Goal: Task Accomplishment & Management: Complete application form

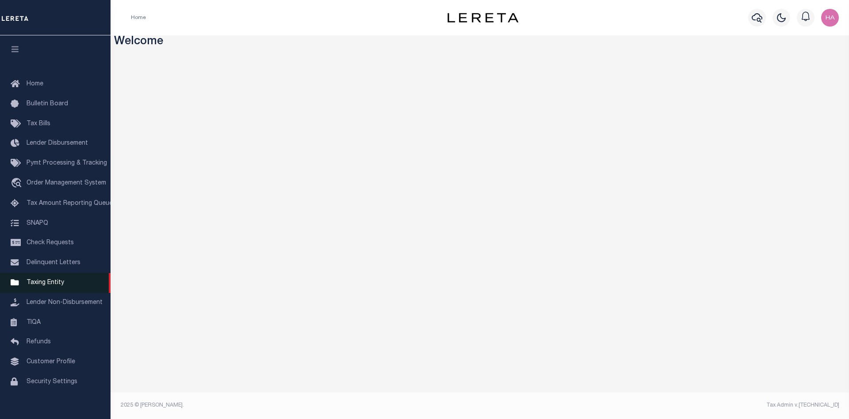
click at [54, 286] on span "Taxing Entity" at bounding box center [46, 283] width 38 height 6
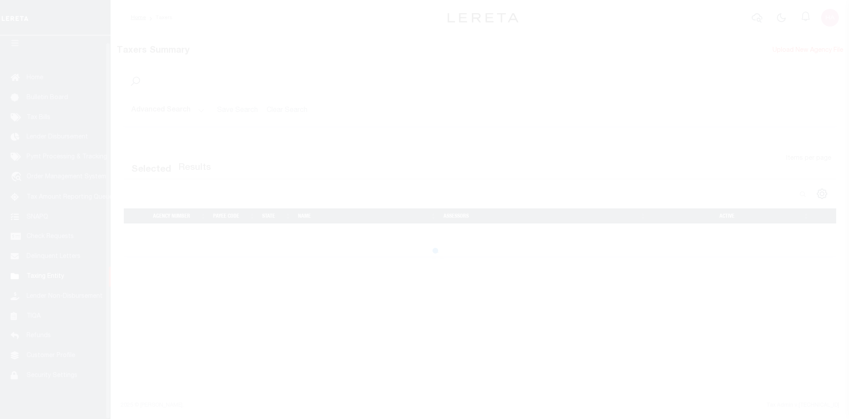
scroll to position [16, 0]
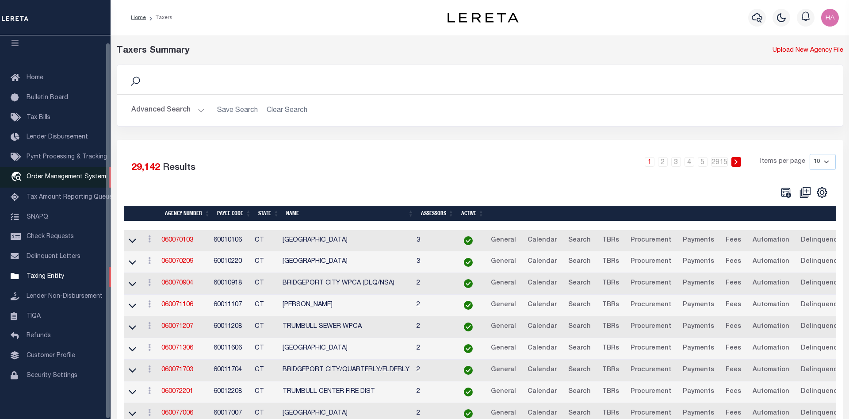
click at [46, 174] on span "Order Management System" at bounding box center [67, 177] width 80 height 6
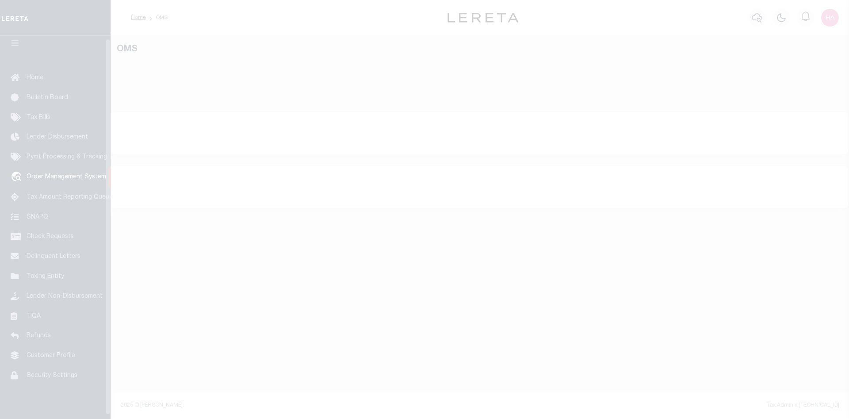
scroll to position [16, 0]
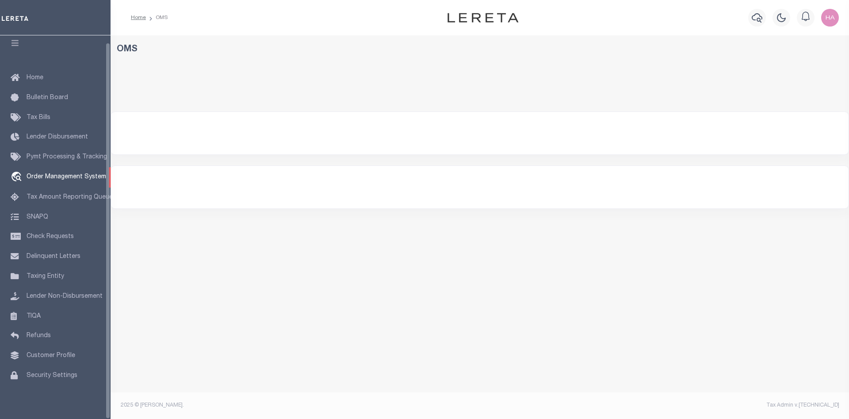
select select "200"
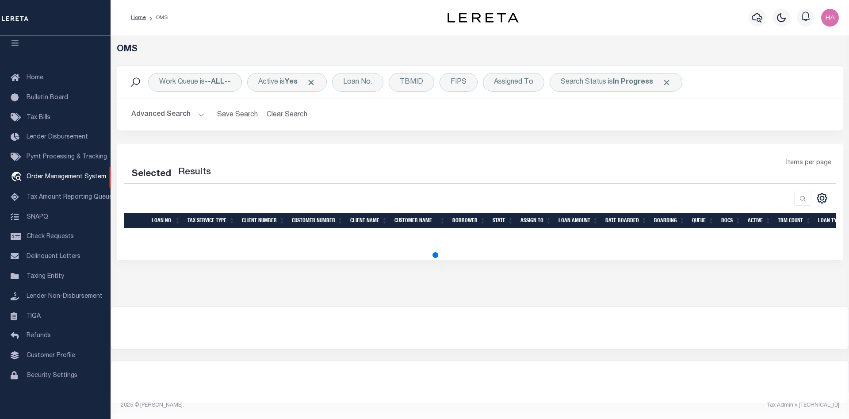
select select "200"
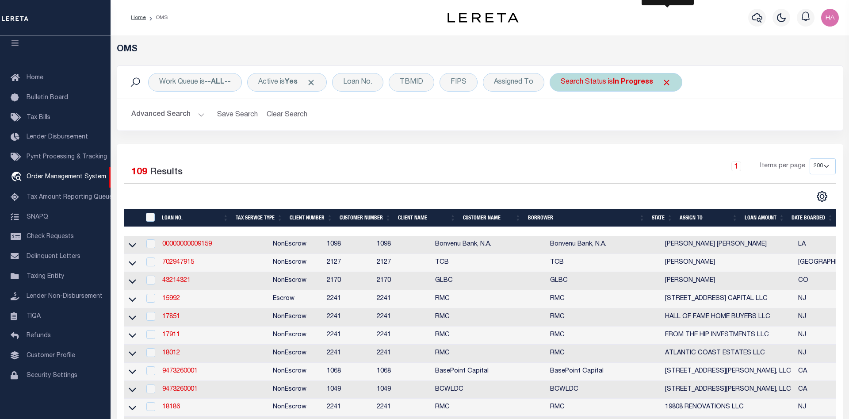
click at [669, 84] on span "Click to Remove" at bounding box center [666, 82] width 9 height 9
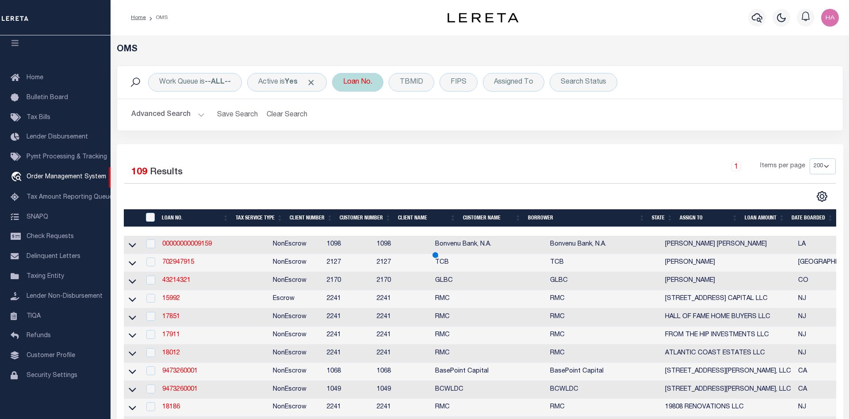
click at [366, 81] on div "Loan No." at bounding box center [357, 82] width 51 height 19
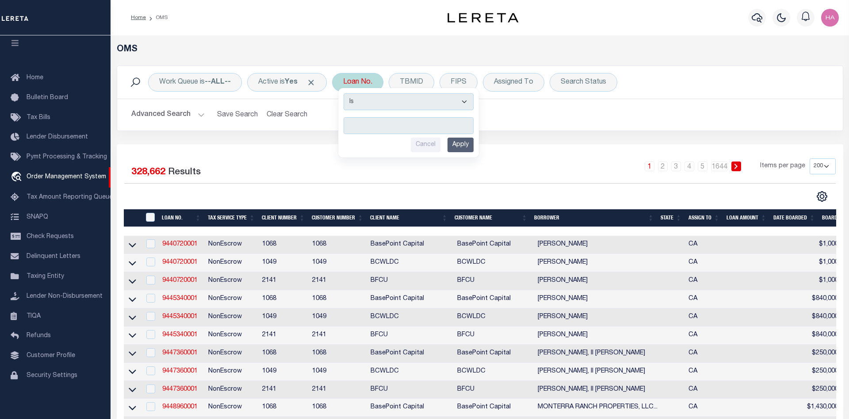
type input "0002189065"
click at [468, 148] on input "Apply" at bounding box center [461, 145] width 26 height 15
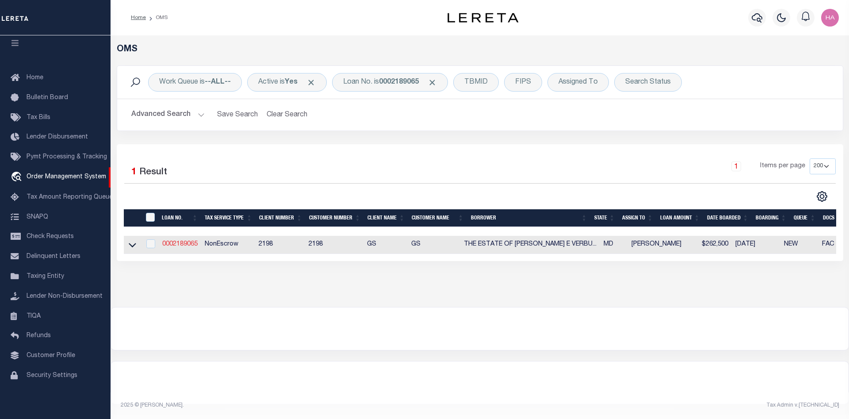
click at [181, 246] on link "0002189065" at bounding box center [179, 244] width 35 height 6
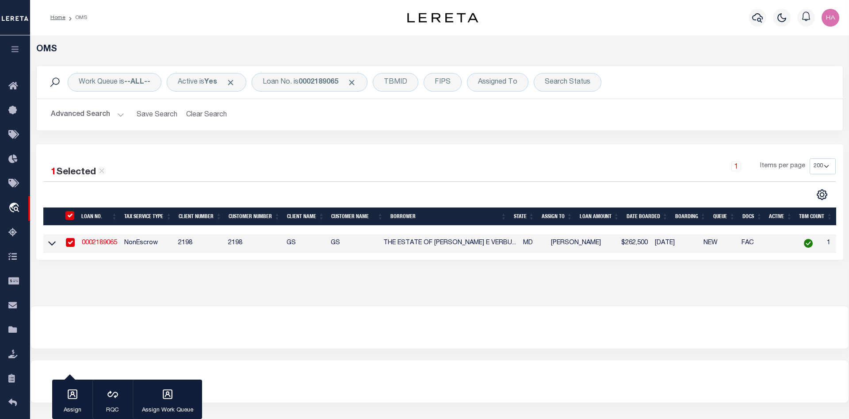
type input "0002189065"
type input "THE ESTATE OF [PERSON_NAME]"
select select
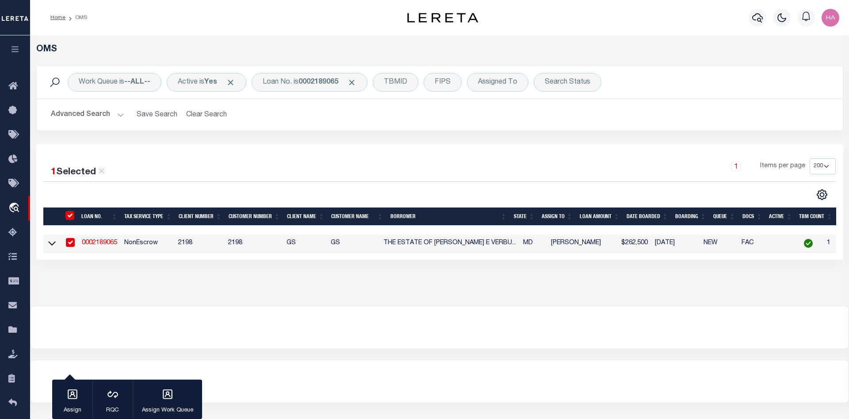
select select "NonEscrow"
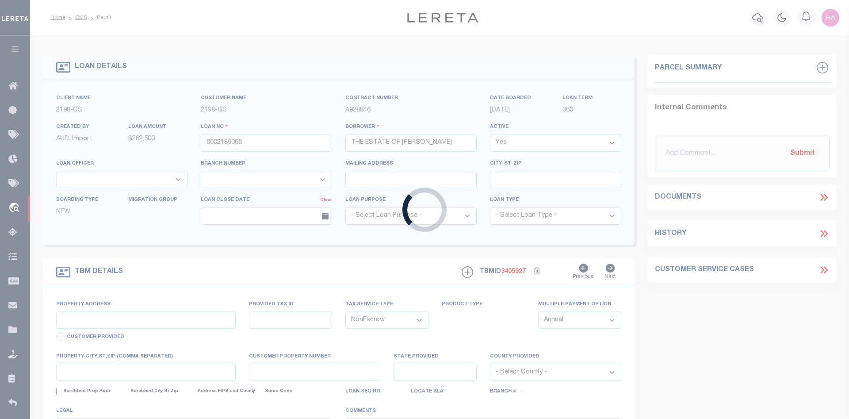
select select "14699"
select select "16881"
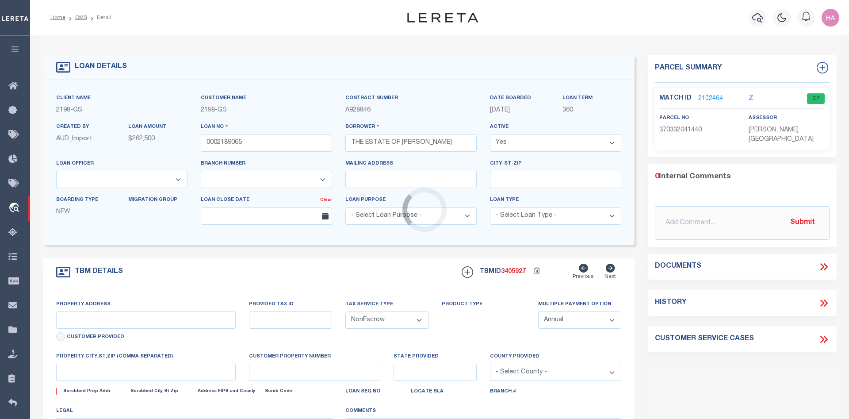
type input "[STREET_ADDRESS]"
type input "PASADENA MD 21122"
type input "MD"
select select
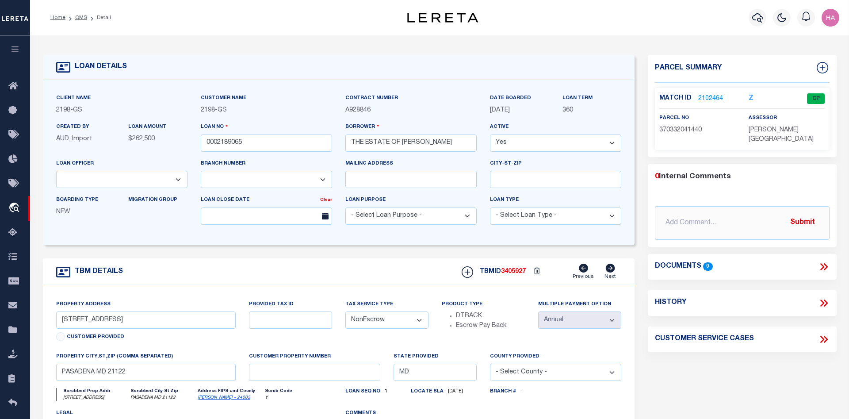
click at [706, 97] on link "2102464" at bounding box center [710, 98] width 25 height 9
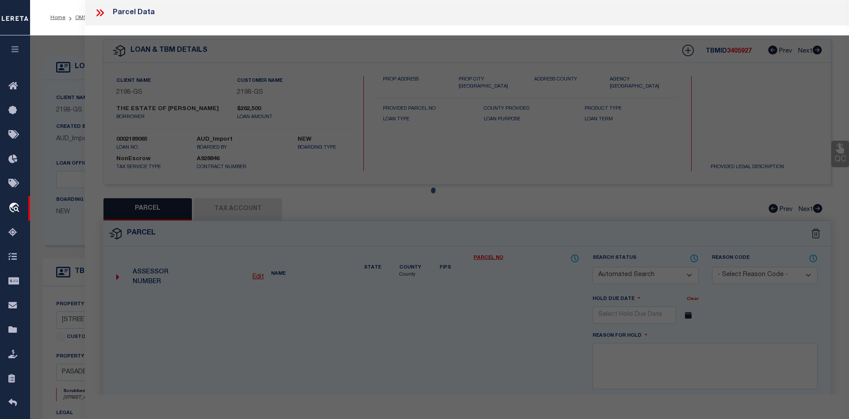
checkbox input "false"
select select "CP"
type input "VERBUS LAWRENCE E"
select select "AGW"
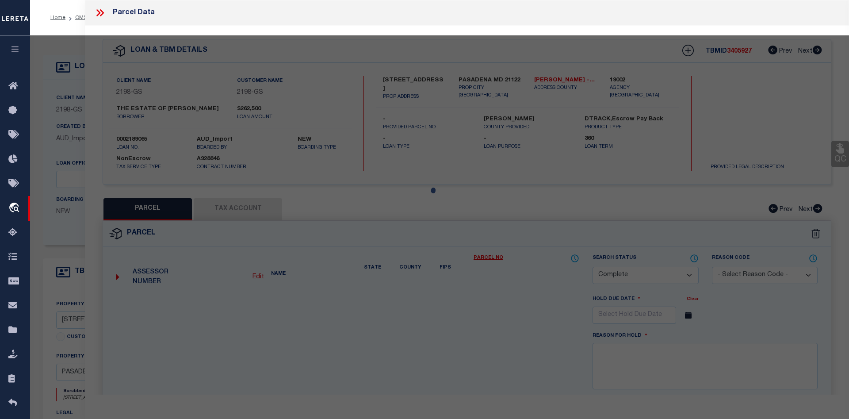
select select
type input "[STREET_ADDRESS]"
type input "PASADENA MD 21122"
type textarea "LT 50 SC 1 [STREET_ADDRESS]"
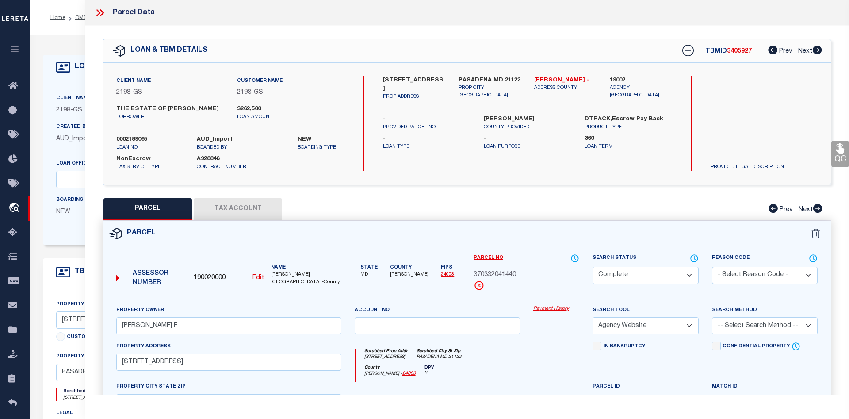
click at [548, 313] on link "Payment History" at bounding box center [556, 309] width 46 height 8
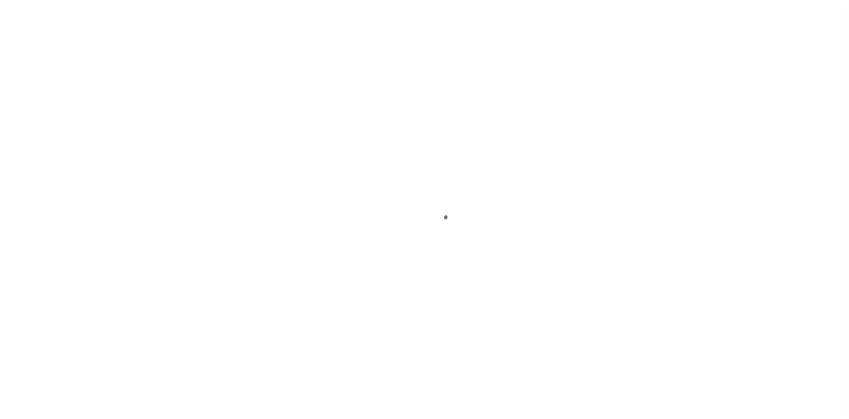
select select "CP"
select select "AGW"
select select "NonEscrow"
select select "16881"
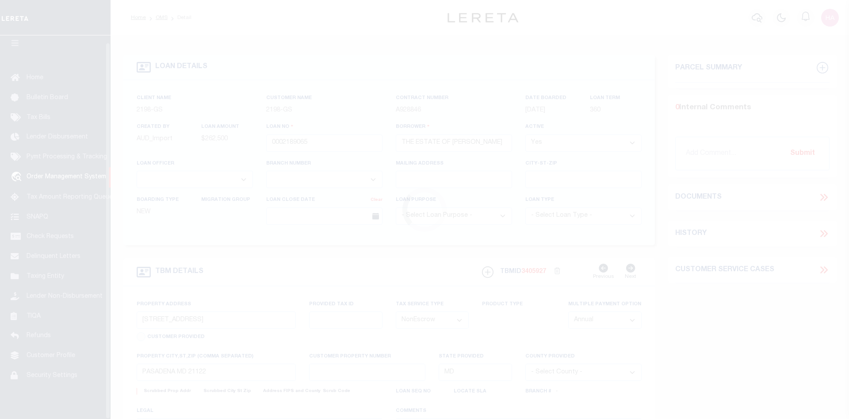
scroll to position [16, 0]
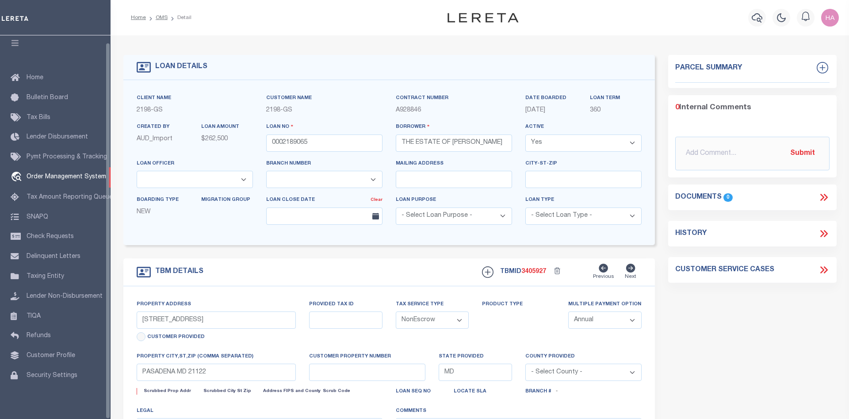
select select "14699"
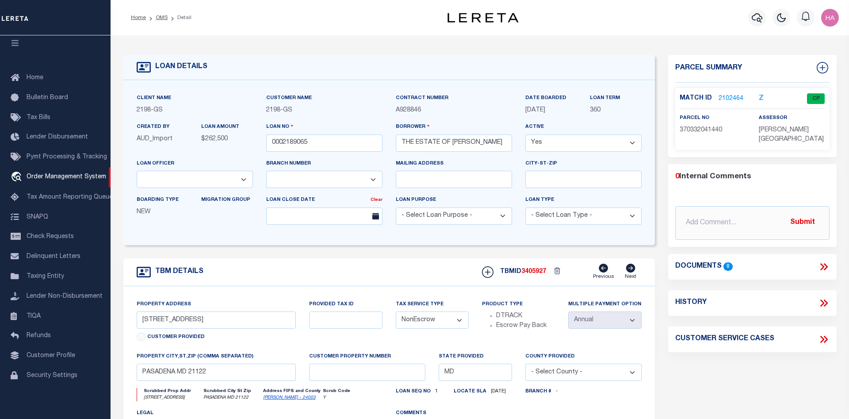
select select
click at [719, 98] on link "2102464" at bounding box center [731, 98] width 25 height 9
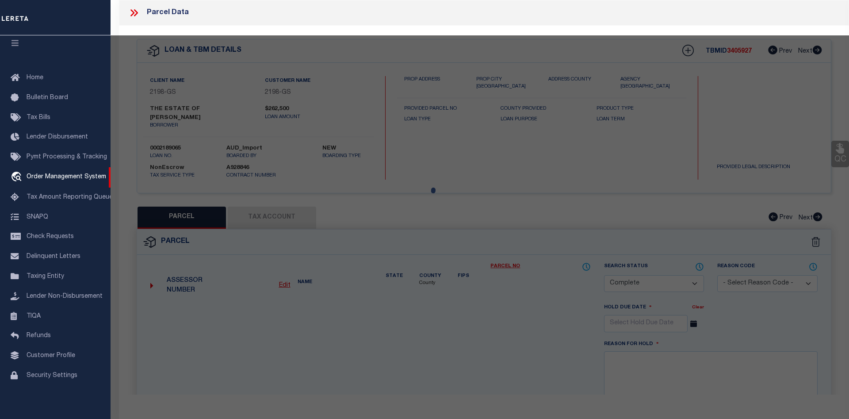
select select "AS"
select select
checkbox input "false"
select select "CP"
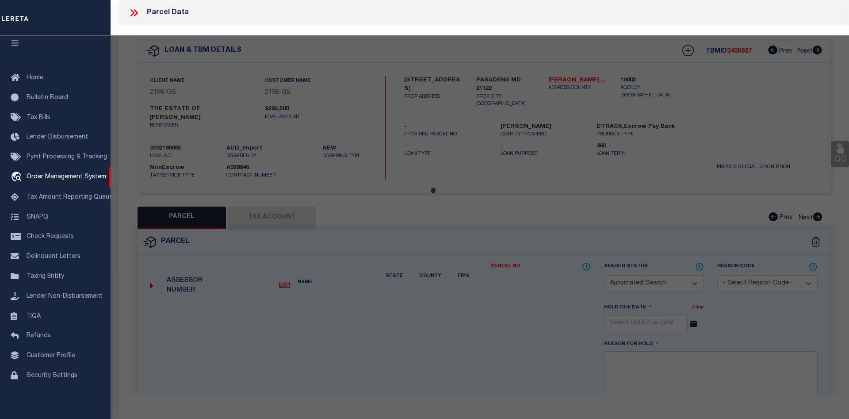
type input "VERBUS LAWRENCE E"
select select "AGW"
select select
type input "[STREET_ADDRESS]"
type input "PASADENA MD 21122"
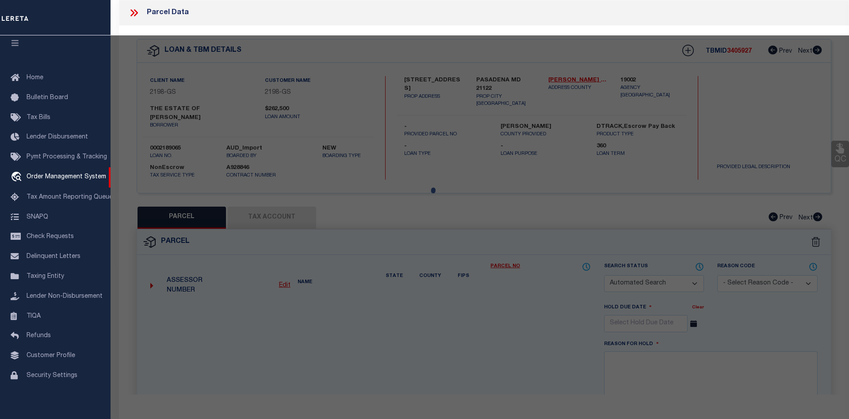
type textarea "LT 50 SC 1 [STREET_ADDRESS]"
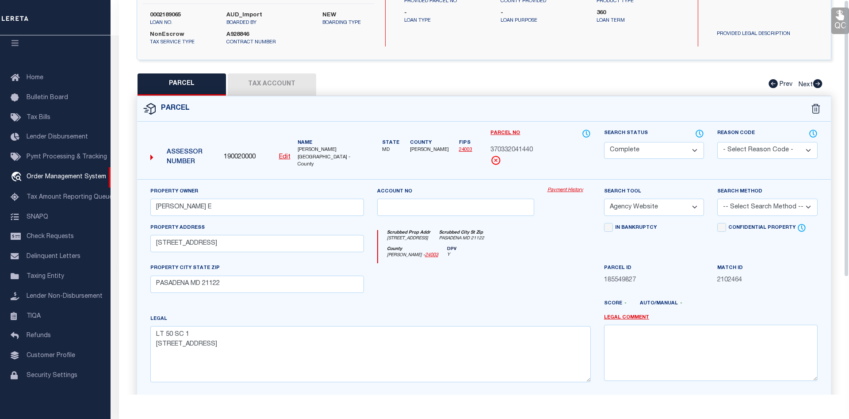
scroll to position [0, 0]
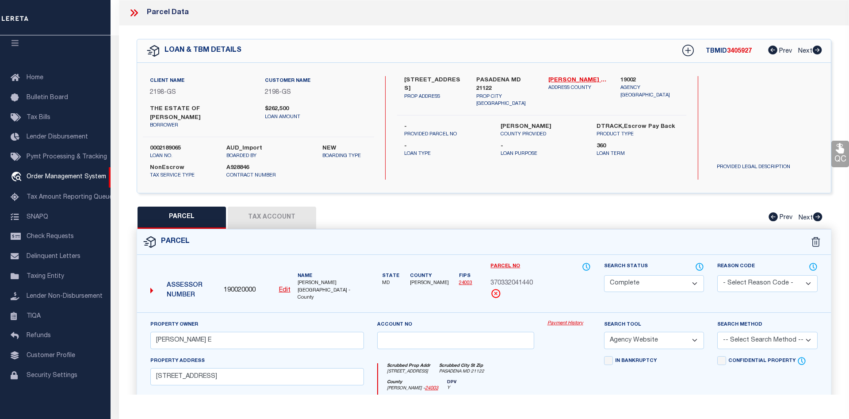
click at [127, 14] on div "Parcel Data" at bounding box center [484, 13] width 730 height 26
click at [135, 12] on icon at bounding box center [133, 12] width 11 height 11
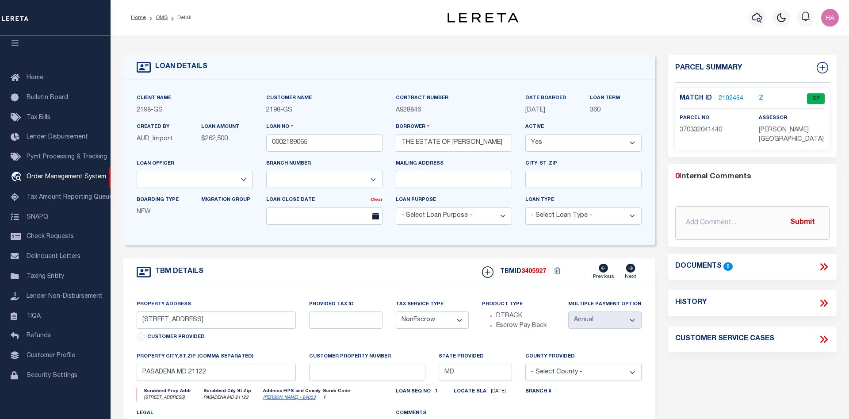
scroll to position [76, 0]
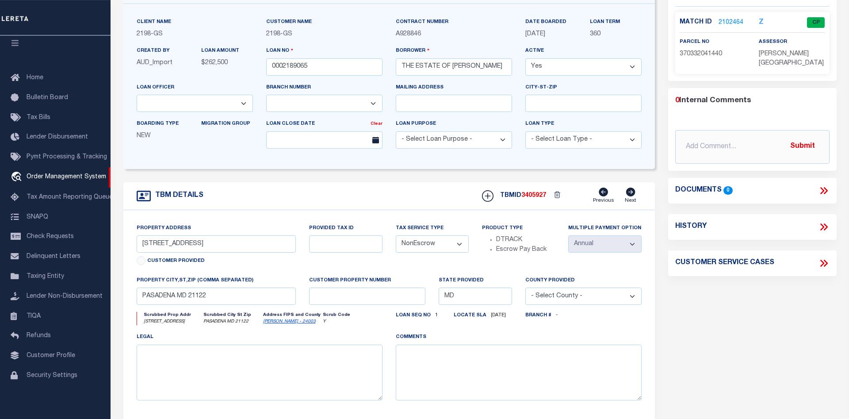
click at [396, 235] on select "- Select Tax Service Type - Escrow NonEscrow" at bounding box center [432, 243] width 73 height 17
click option "NonEscrow" at bounding box center [0, 0] width 0 height 0
select select "Escrow"
click option "Escrow" at bounding box center [0, 0] width 0 height 0
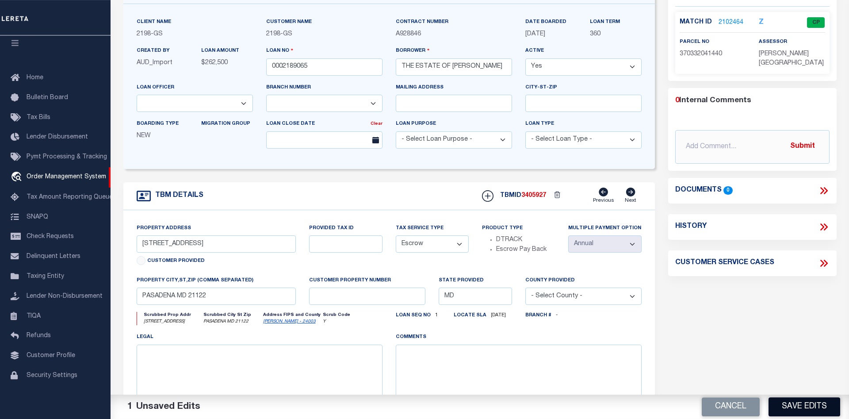
click at [794, 406] on button "Save Edits" at bounding box center [805, 406] width 72 height 19
